Goal: Task Accomplishment & Management: Use online tool/utility

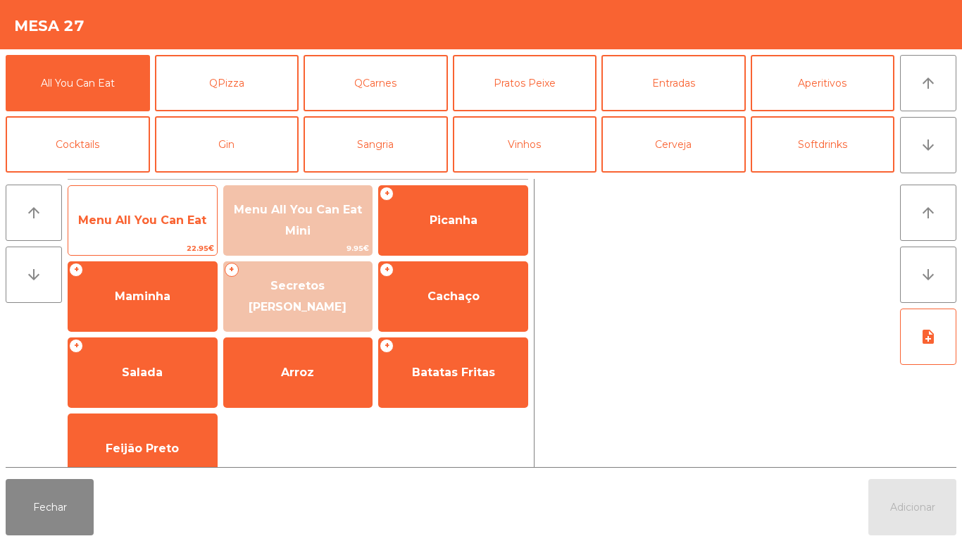
click at [142, 232] on span "Menu All You Can Eat" at bounding box center [142, 220] width 149 height 38
click at [127, 226] on span "Menu All You Can Eat" at bounding box center [142, 219] width 128 height 13
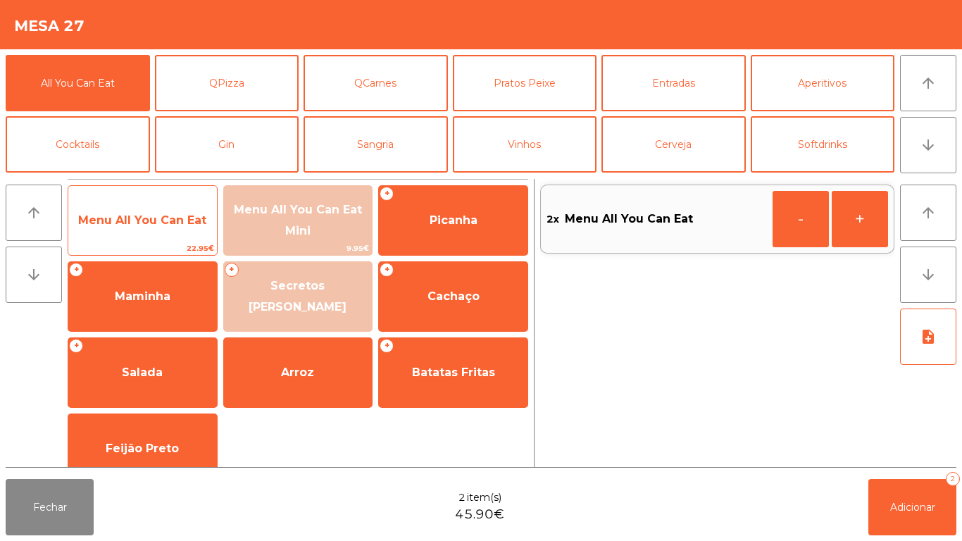
click at [187, 238] on span "Menu All You Can Eat" at bounding box center [142, 220] width 149 height 38
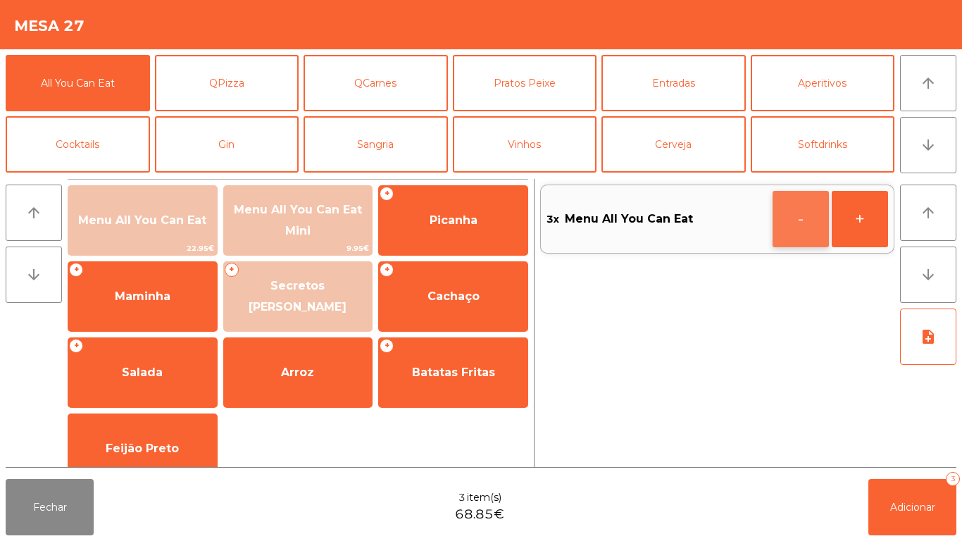
click at [782, 228] on button "-" at bounding box center [801, 219] width 56 height 56
click at [780, 225] on button "-" at bounding box center [801, 219] width 56 height 56
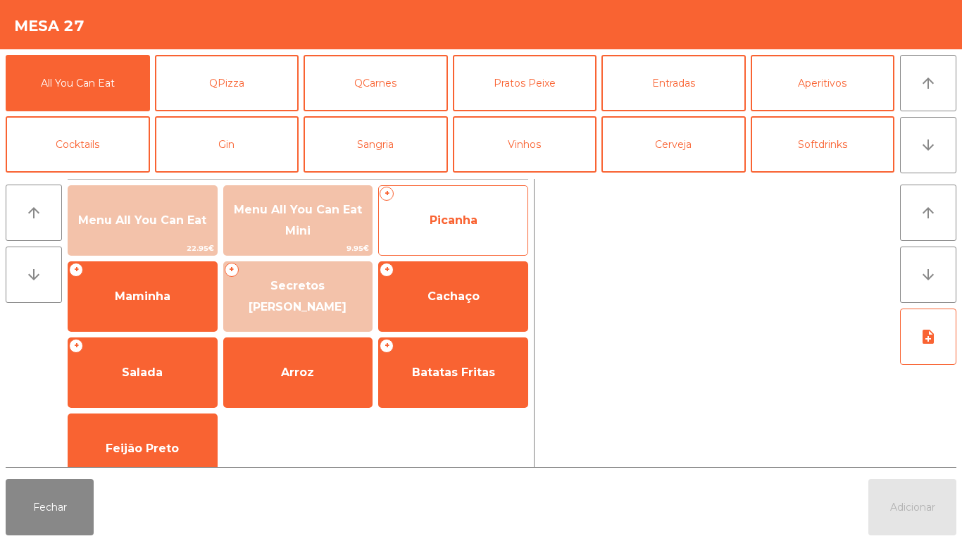
click at [473, 218] on span "Picanha" at bounding box center [454, 219] width 48 height 13
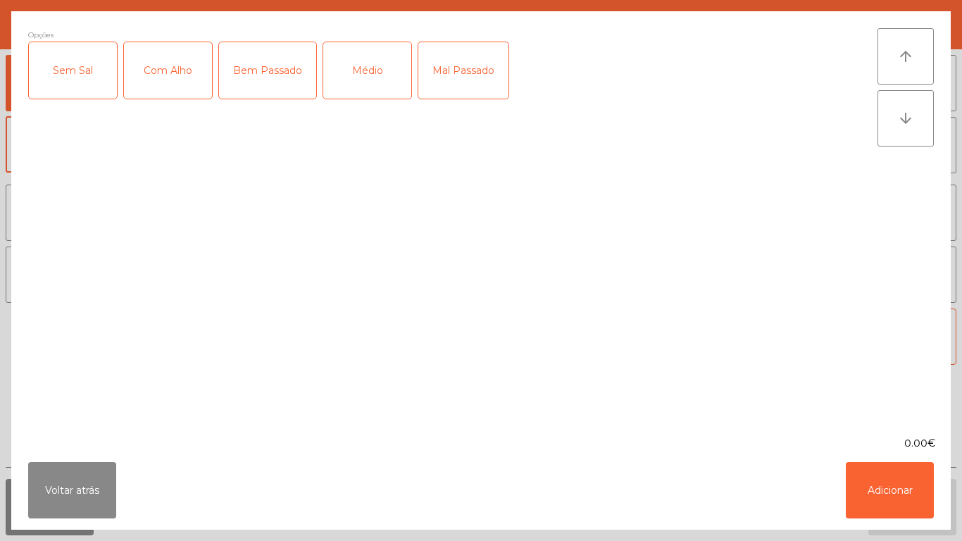
click at [373, 68] on div "Médio" at bounding box center [367, 70] width 88 height 56
click at [160, 64] on div "Com Alho" at bounding box center [168, 70] width 88 height 56
click at [165, 75] on div "Com Alho" at bounding box center [168, 70] width 88 height 56
click at [278, 75] on div "Bem Passado" at bounding box center [267, 70] width 97 height 56
click at [167, 87] on div "Com Alho" at bounding box center [168, 70] width 88 height 56
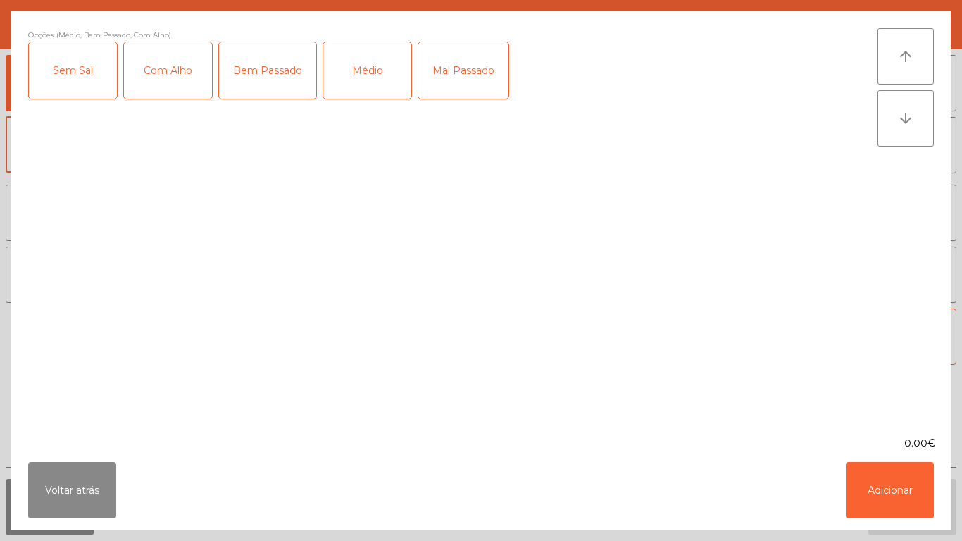
click at [187, 97] on div "Com Alho" at bounding box center [168, 70] width 88 height 56
click at [266, 92] on div "Bem Passado" at bounding box center [267, 70] width 97 height 56
click at [397, 82] on div "Médio" at bounding box center [367, 70] width 88 height 56
click at [82, 476] on button "Voltar atrás" at bounding box center [72, 490] width 88 height 56
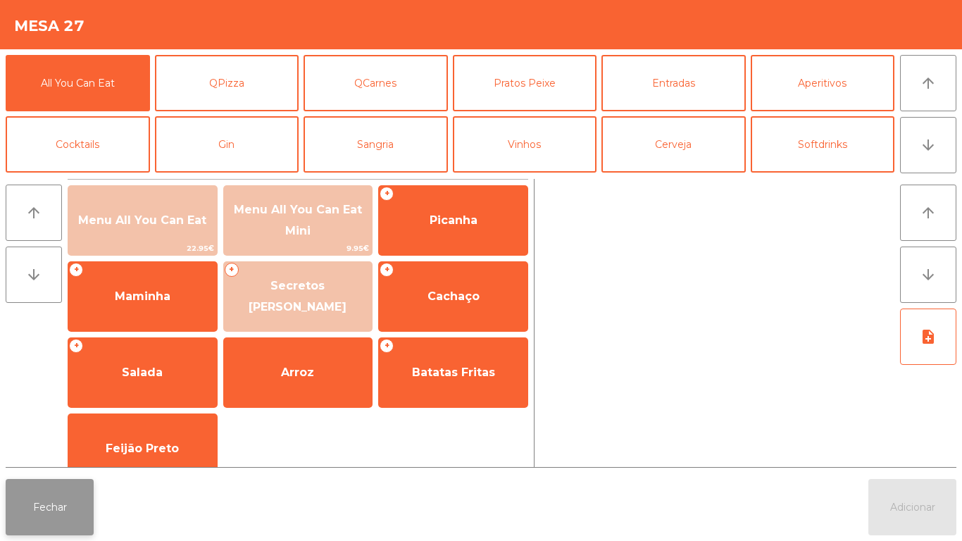
click at [42, 497] on button "Fechar" at bounding box center [50, 507] width 88 height 56
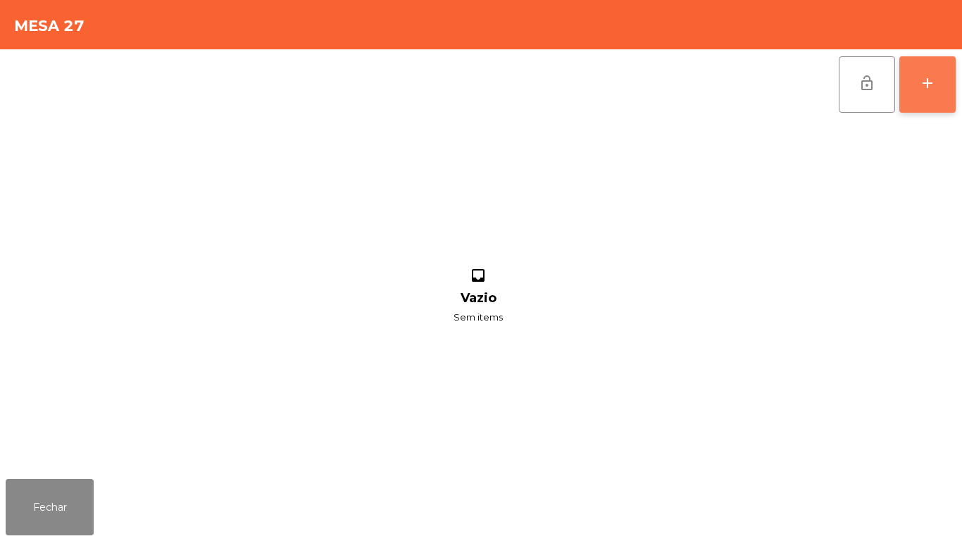
click at [914, 90] on button "add" at bounding box center [927, 84] width 56 height 56
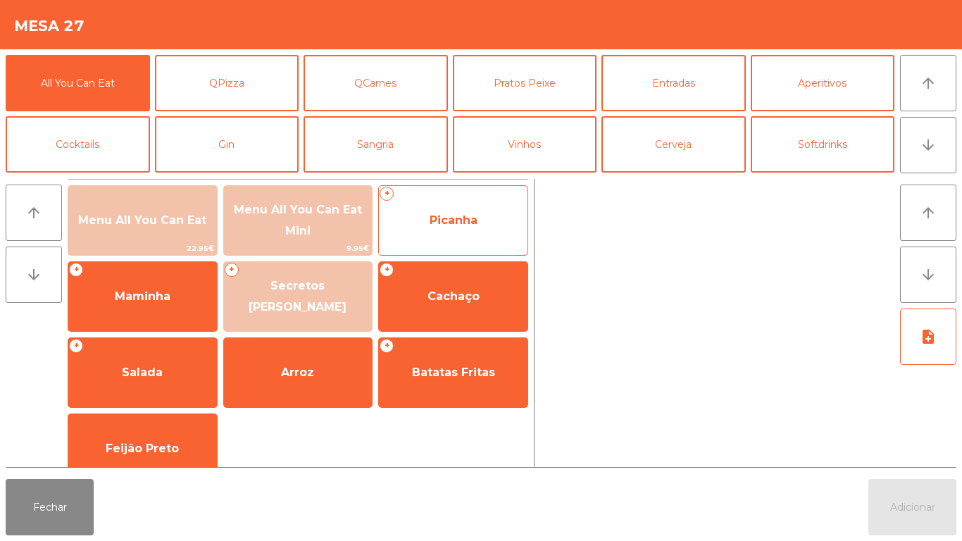
click at [445, 218] on span "Picanha" at bounding box center [454, 219] width 48 height 13
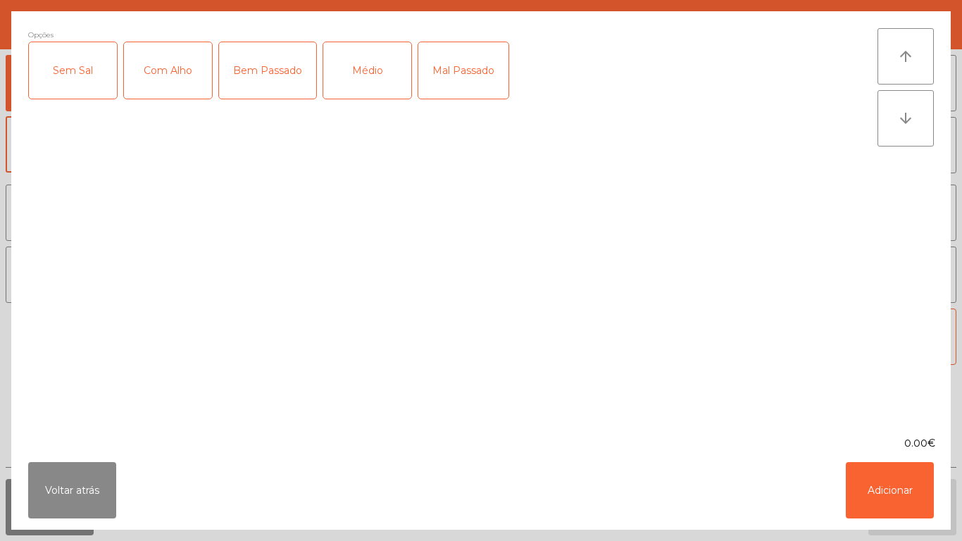
click at [371, 75] on div "Médio" at bounding box center [367, 70] width 88 height 56
click at [181, 95] on div "Com Alho" at bounding box center [168, 70] width 88 height 56
click at [885, 489] on button "Adicionar" at bounding box center [890, 490] width 88 height 56
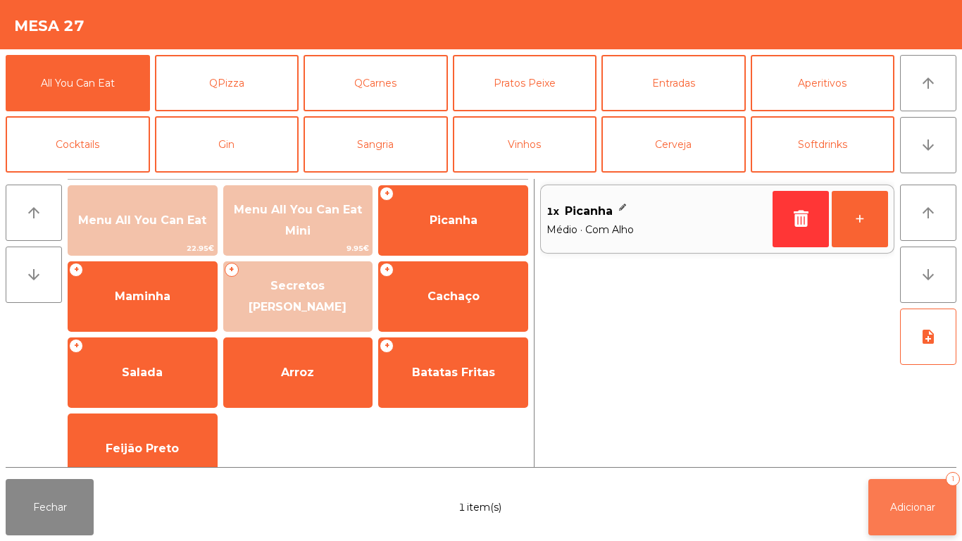
click at [890, 501] on span "Adicionar" at bounding box center [912, 507] width 45 height 13
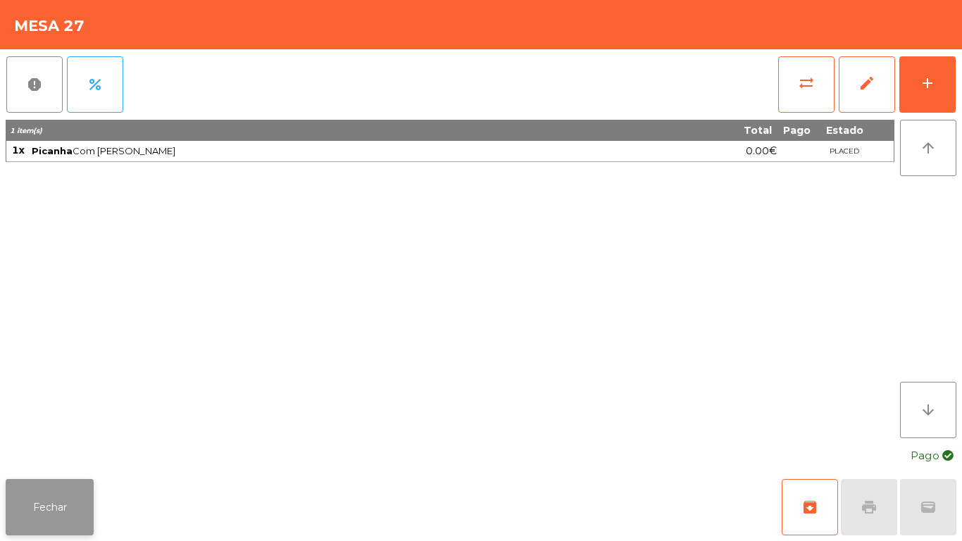
click at [55, 489] on button "Fechar" at bounding box center [50, 507] width 88 height 56
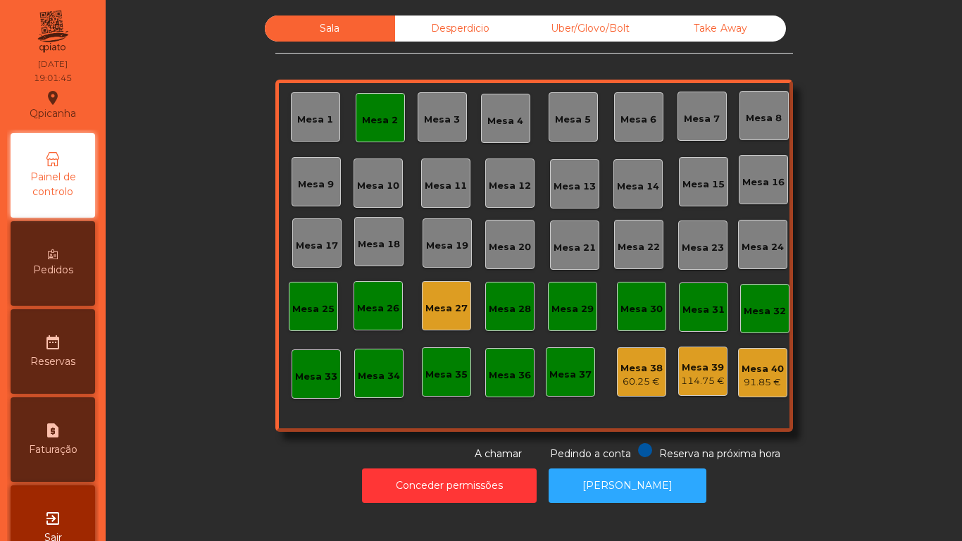
click at [451, 307] on div "Mesa 27" at bounding box center [446, 308] width 42 height 14
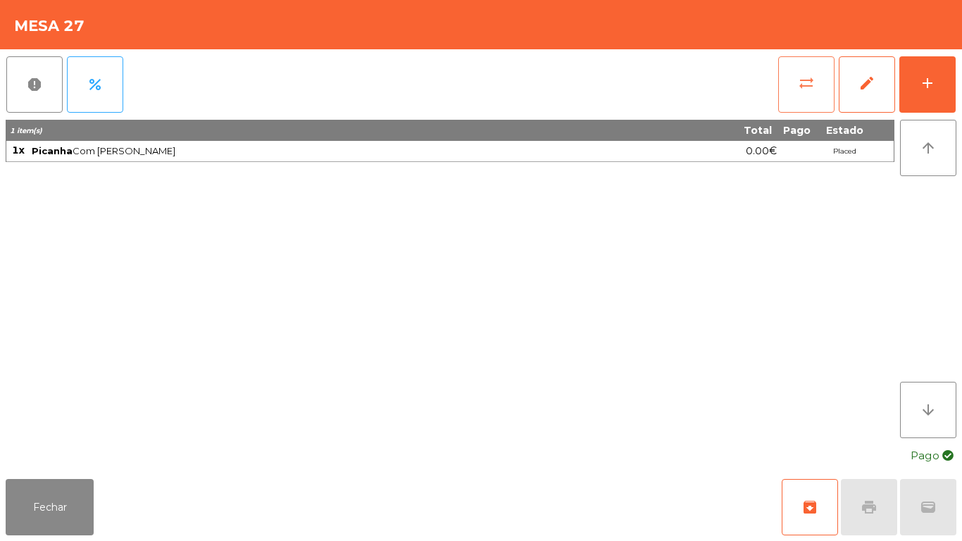
click at [792, 84] on button "sync_alt" at bounding box center [806, 84] width 56 height 56
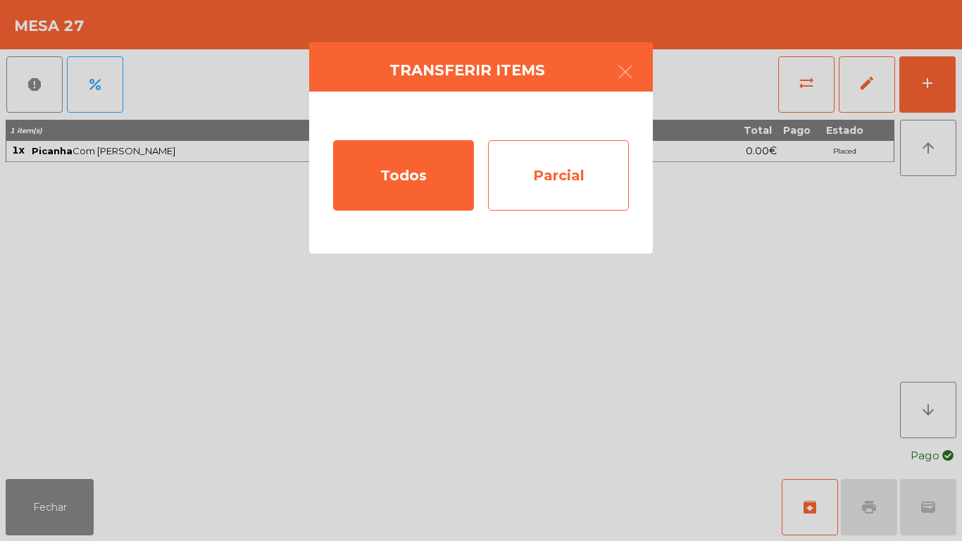
click at [570, 179] on div "Parcial" at bounding box center [558, 175] width 141 height 70
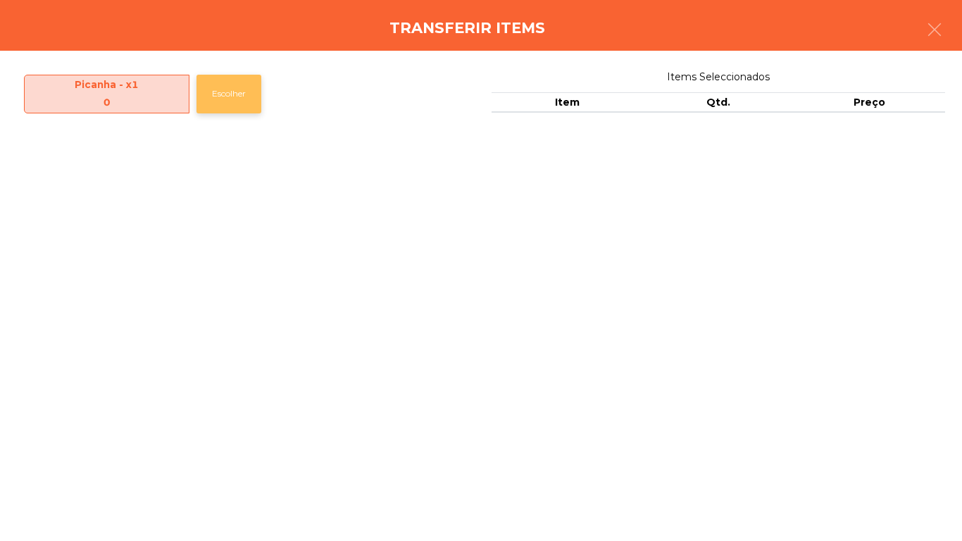
click at [235, 103] on button "Escolher" at bounding box center [229, 94] width 65 height 39
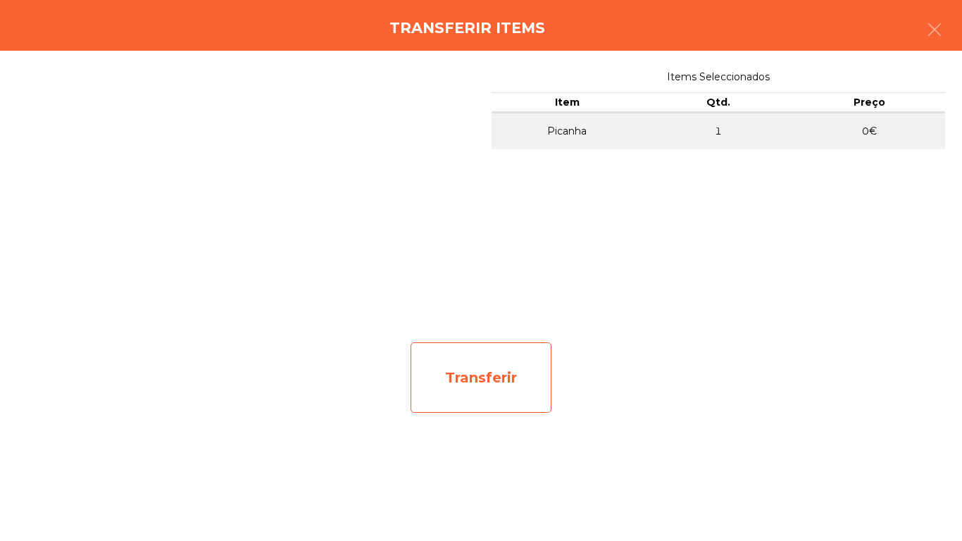
click at [485, 378] on div "Transferir" at bounding box center [481, 377] width 141 height 70
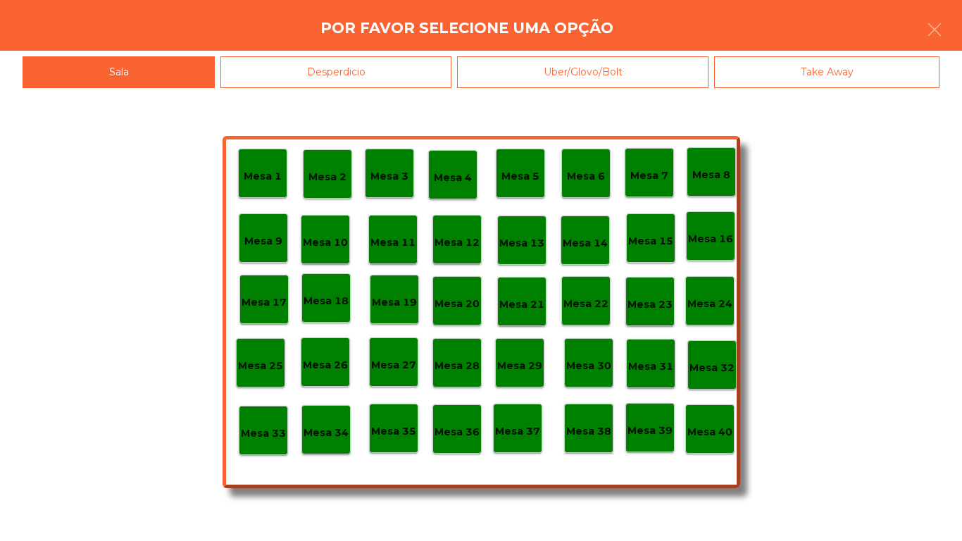
click at [351, 73] on div "Desperdicio" at bounding box center [335, 72] width 231 height 32
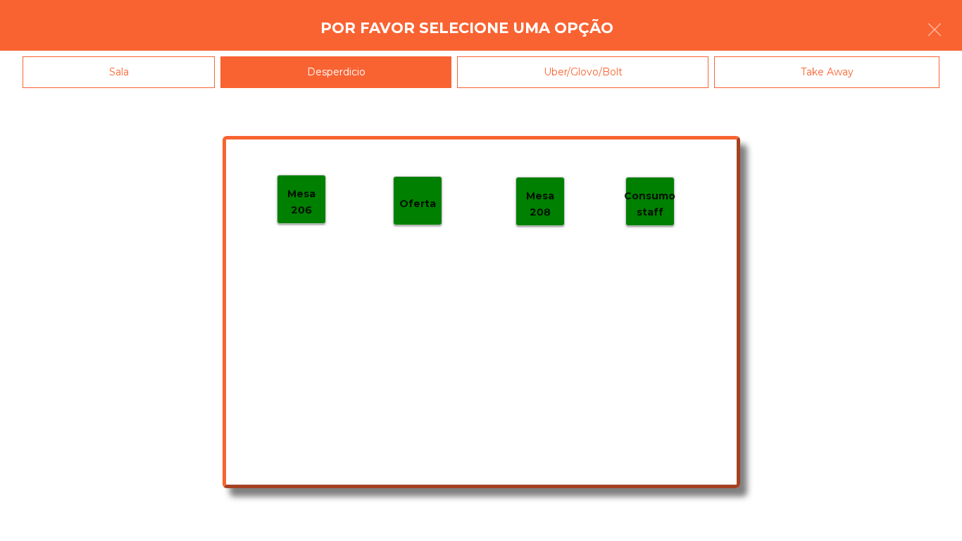
click at [295, 206] on p "Mesa 206" at bounding box center [301, 202] width 48 height 32
